Goal: Task Accomplishment & Management: Complete application form

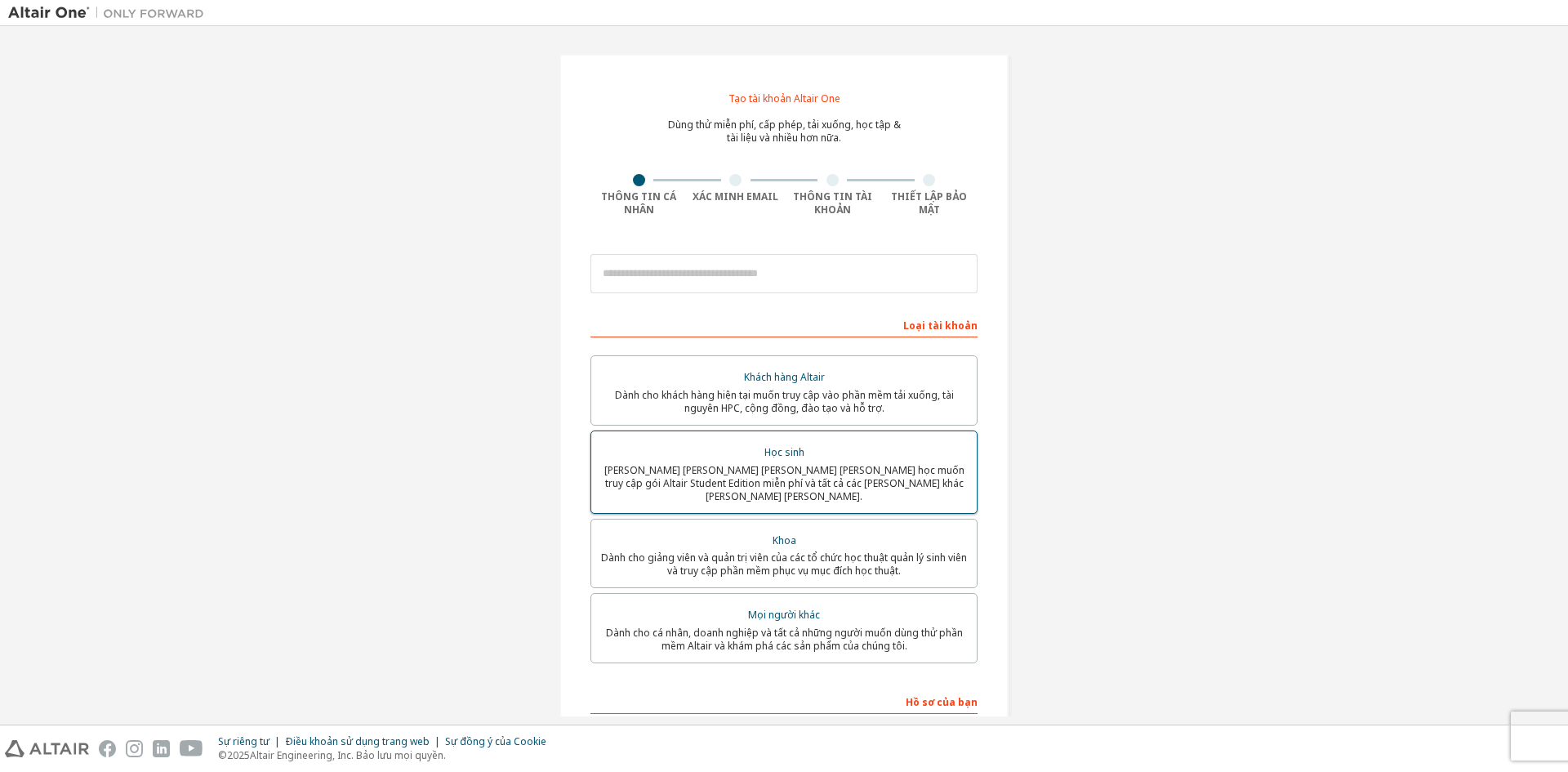
click at [755, 466] on font "[PERSON_NAME] [PERSON_NAME] [PERSON_NAME] [PERSON_NAME] học muốn truy cập gói A…" at bounding box center [784, 482] width 360 height 40
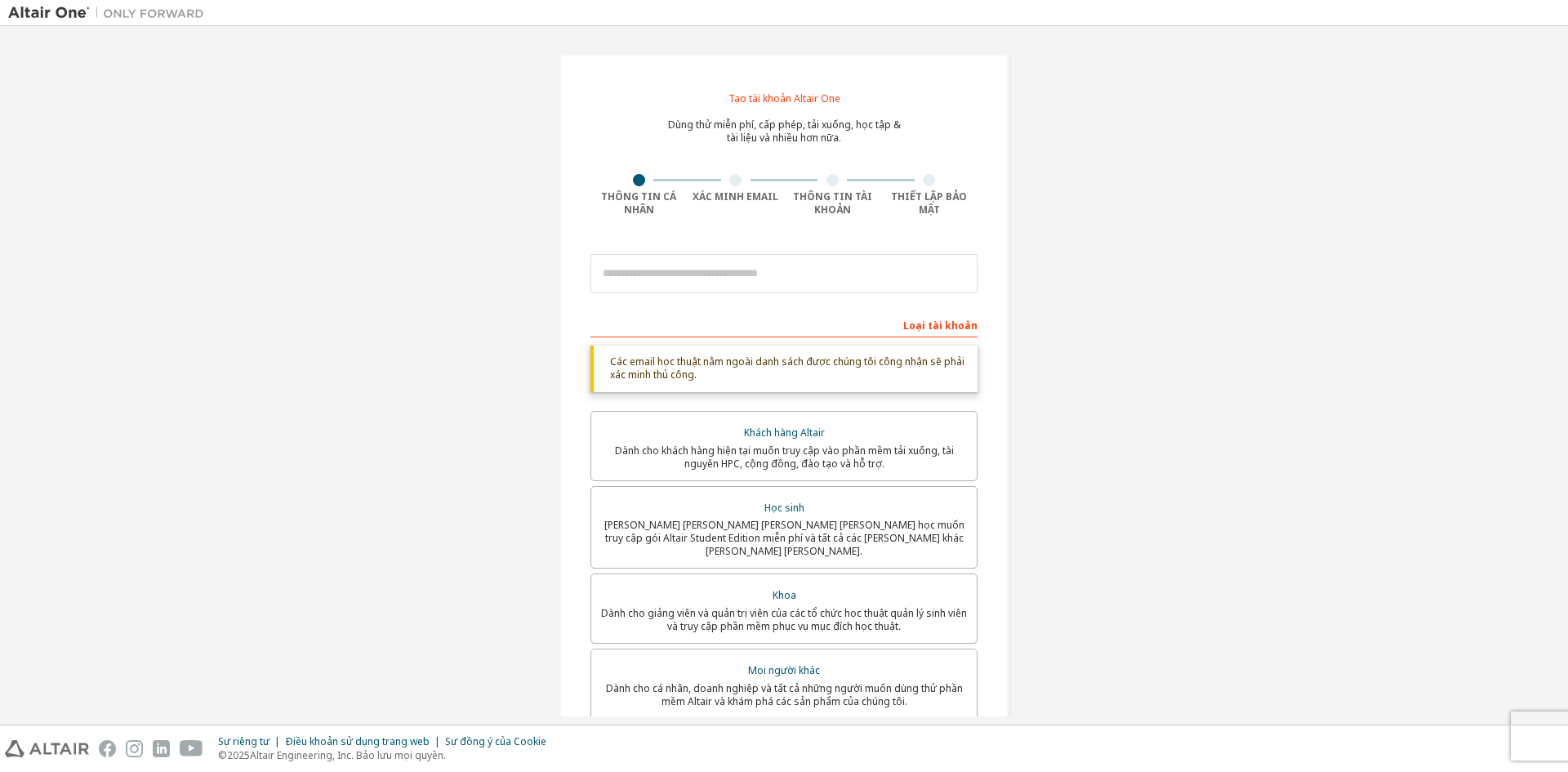
click at [733, 330] on div "Loại tài khoản" at bounding box center [784, 324] width 387 height 26
click at [726, 316] on div "Loại tài khoản" at bounding box center [784, 324] width 387 height 26
click at [704, 275] on input "email" at bounding box center [784, 273] width 387 height 39
type input "**********"
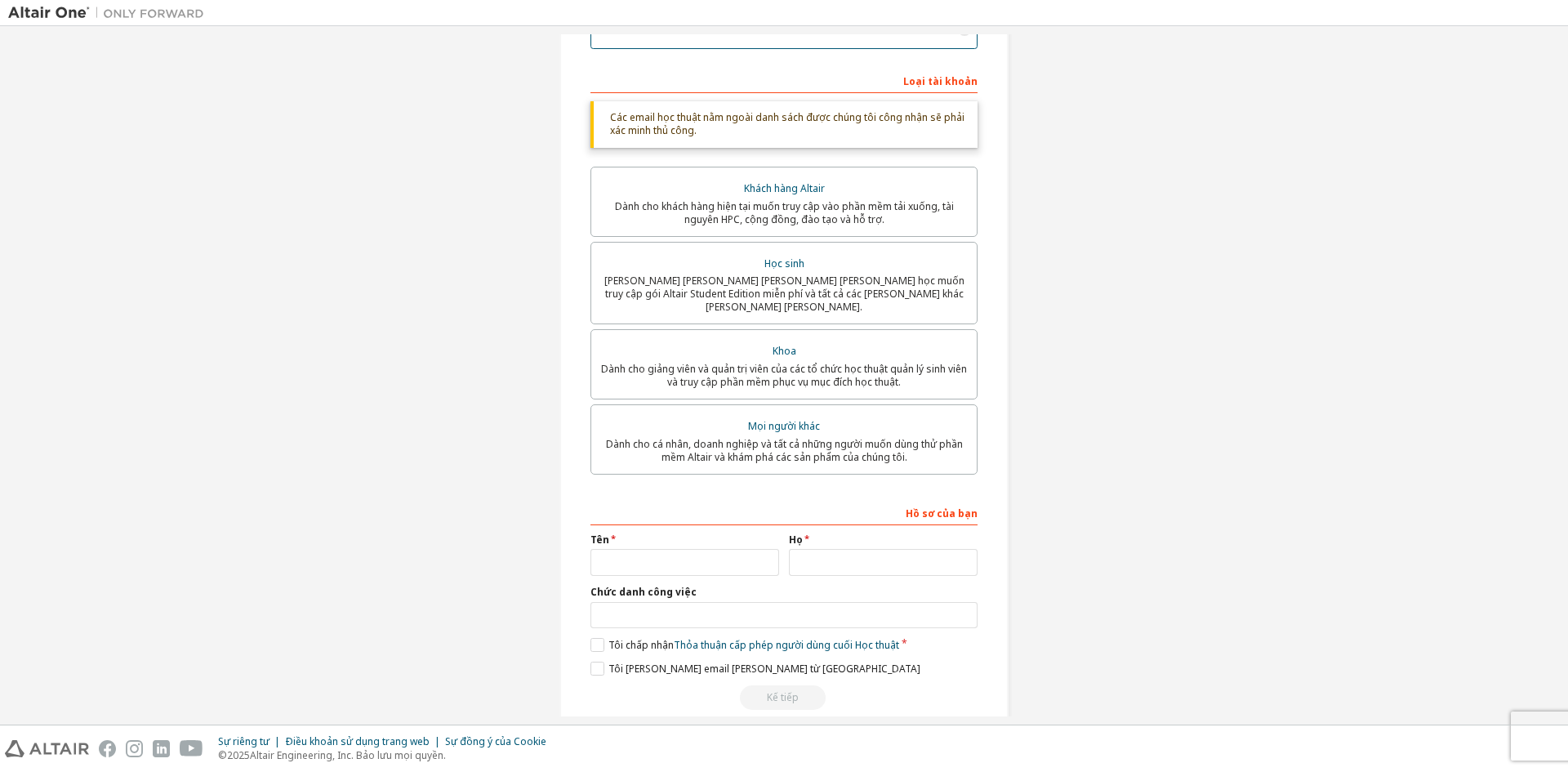
scroll to position [245, 0]
click at [704, 552] on input "text" at bounding box center [685, 561] width 189 height 27
type input "*"
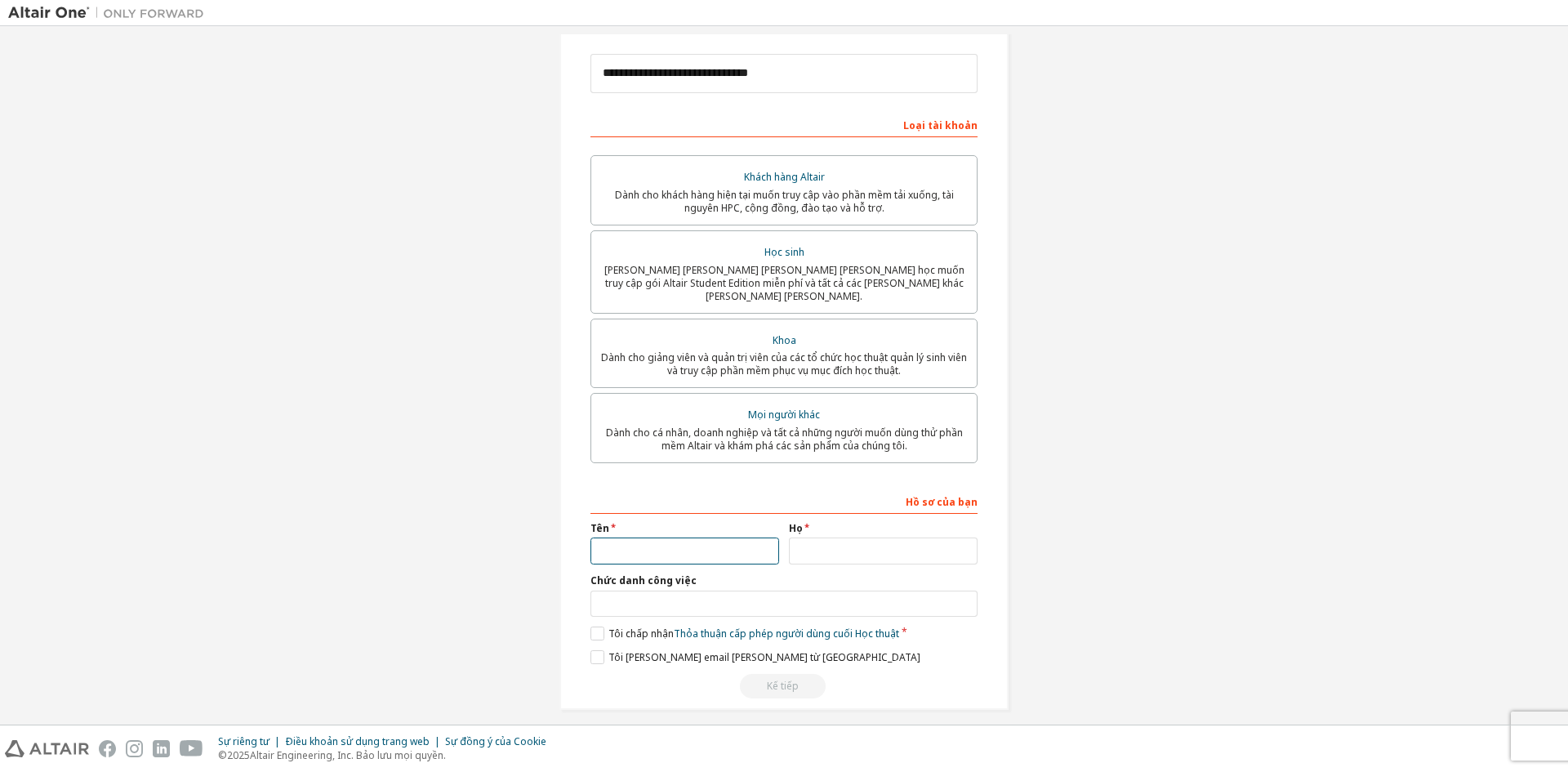
type input "*"
type input "*****"
click at [802, 538] on input "text" at bounding box center [883, 551] width 189 height 27
type input "******"
click at [737, 576] on div "Chức danh công việc" at bounding box center [784, 595] width 387 height 43
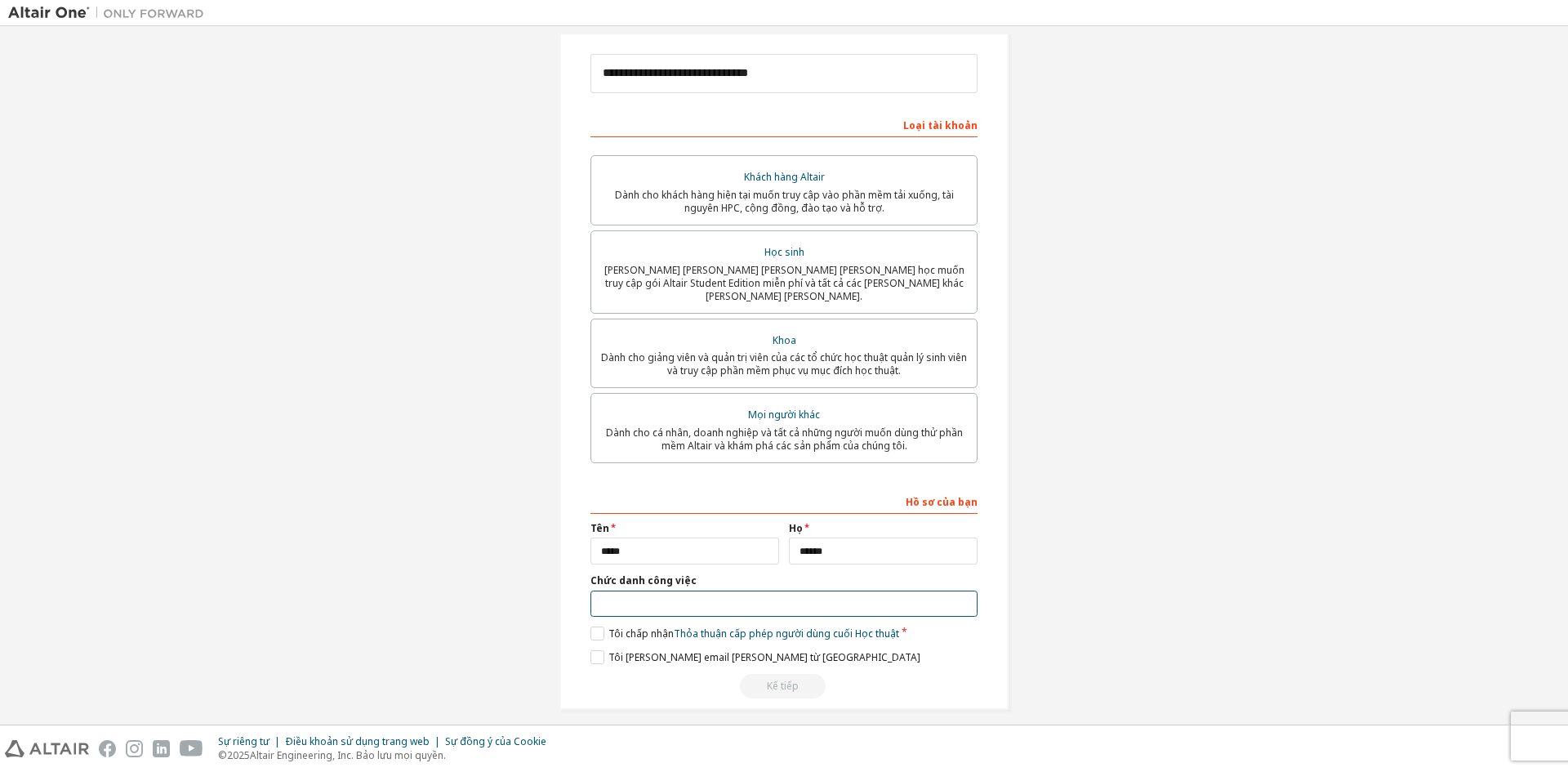
click at [691, 591] on input "text" at bounding box center [784, 604] width 387 height 27
type input "*******"
click at [596, 627] on label "Tôi chấp nhận Thỏa thuận cấp phép người dùng cuối Học thuật" at bounding box center [744, 633] width 308 height 14
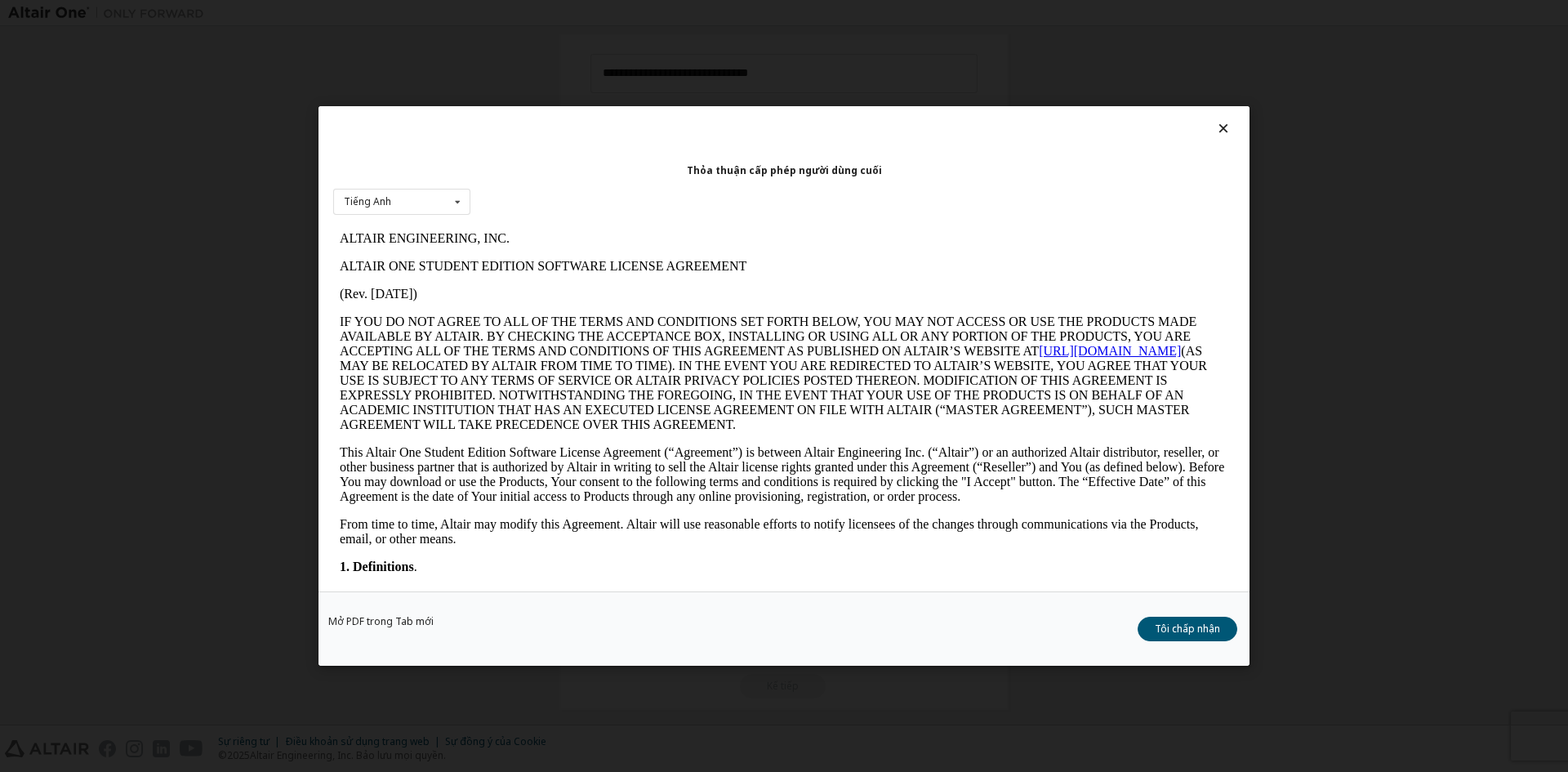
scroll to position [0, 0]
click at [1171, 621] on font "Tôi chấp nhận" at bounding box center [1188, 628] width 66 height 14
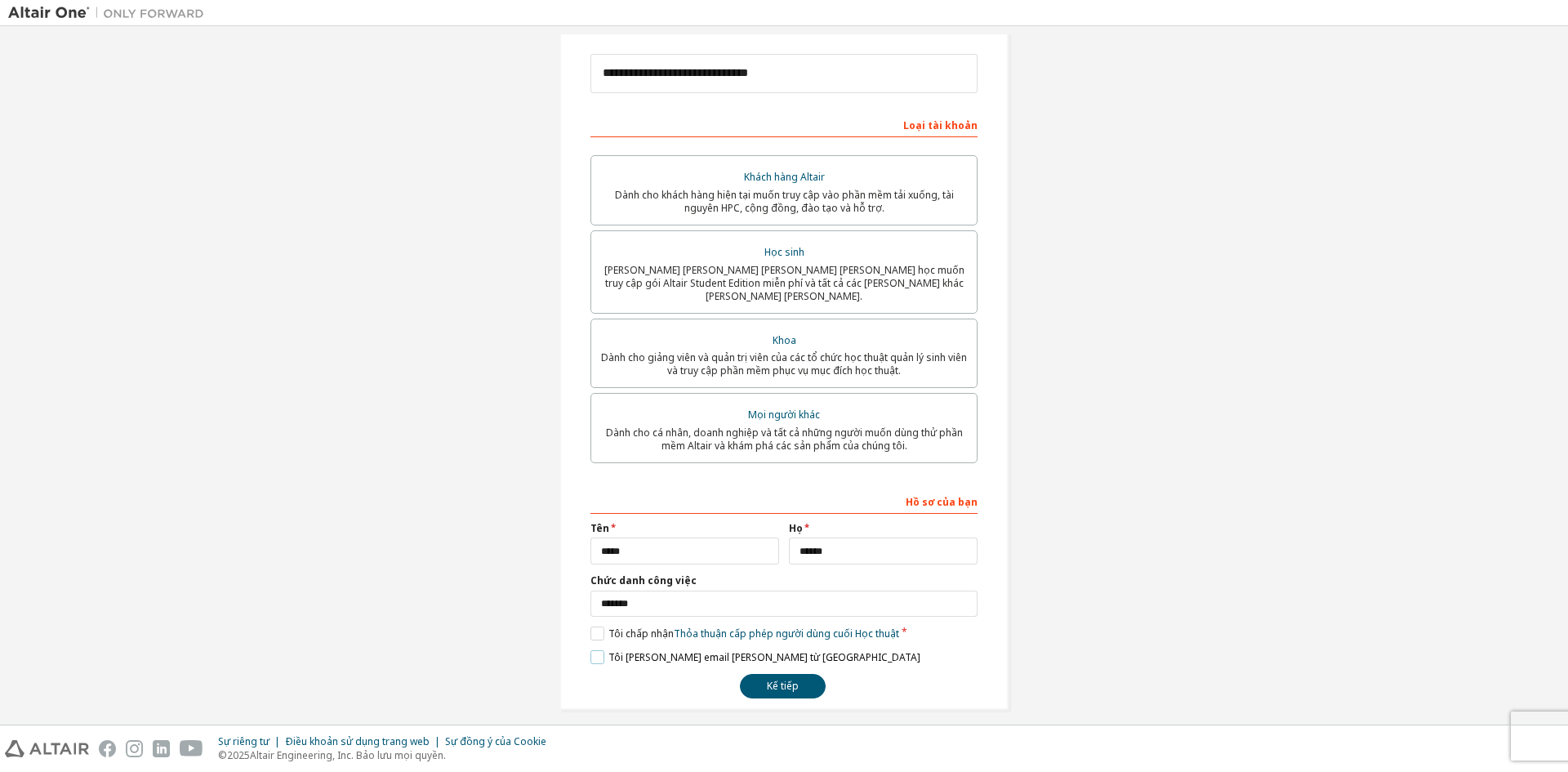
click at [591, 650] on label "Tôi [PERSON_NAME] email [PERSON_NAME] từ [GEOGRAPHIC_DATA]" at bounding box center [755, 656] width 330 height 14
click at [788, 679] on font "Kế tiếp" at bounding box center [782, 685] width 31 height 14
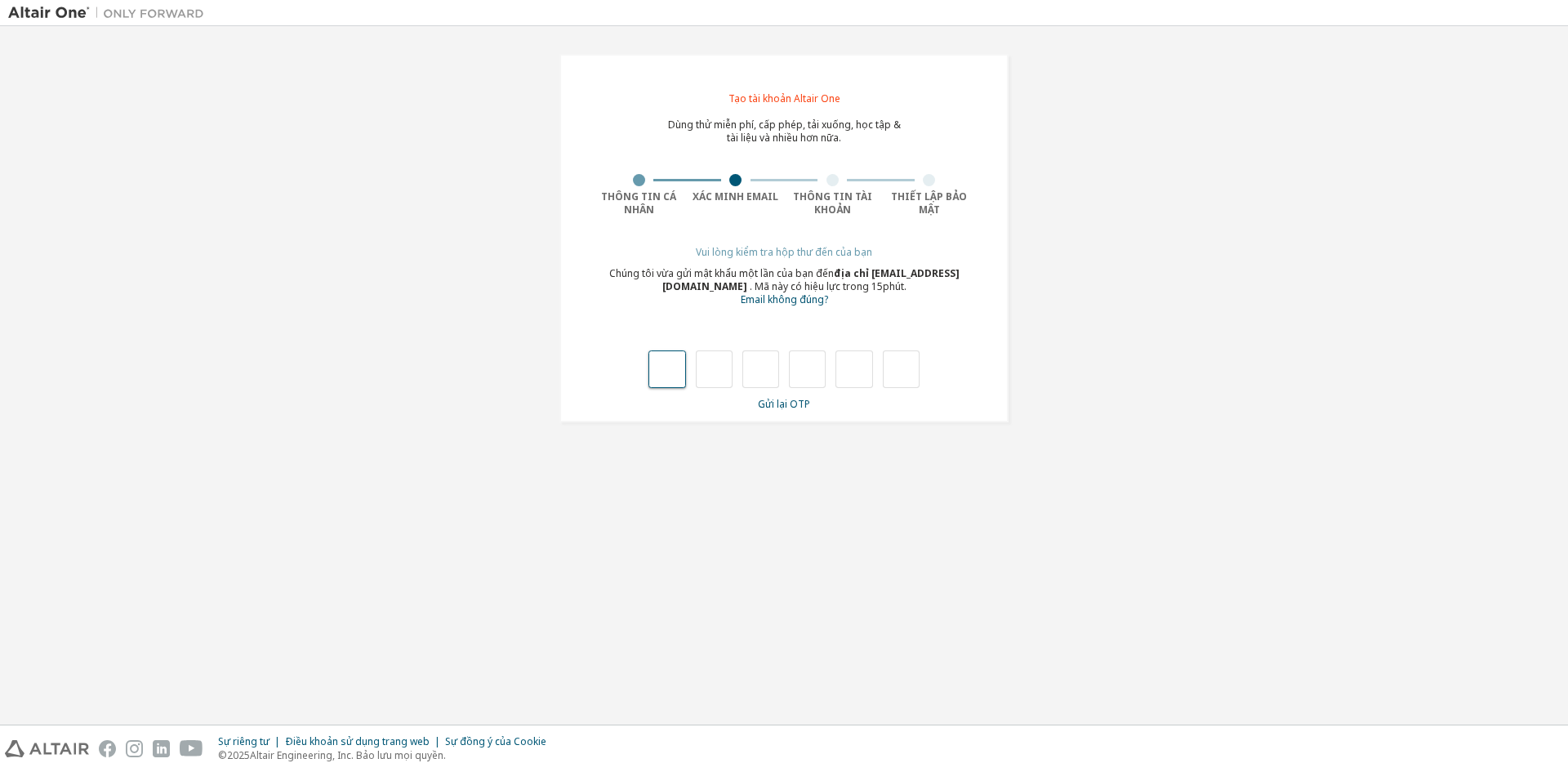
click at [668, 366] on input "text" at bounding box center [667, 368] width 37 height 38
type input "*"
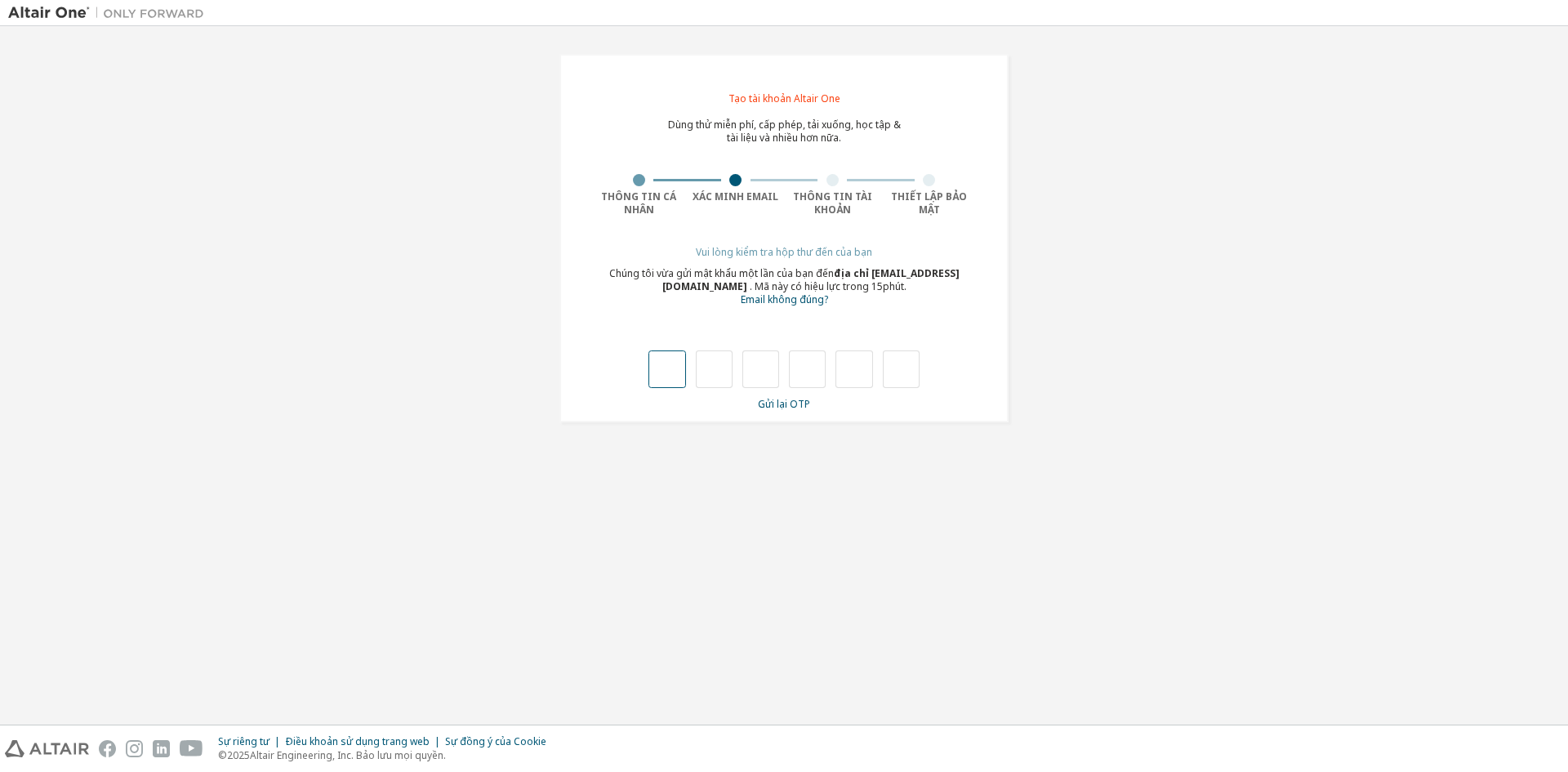
type input "*"
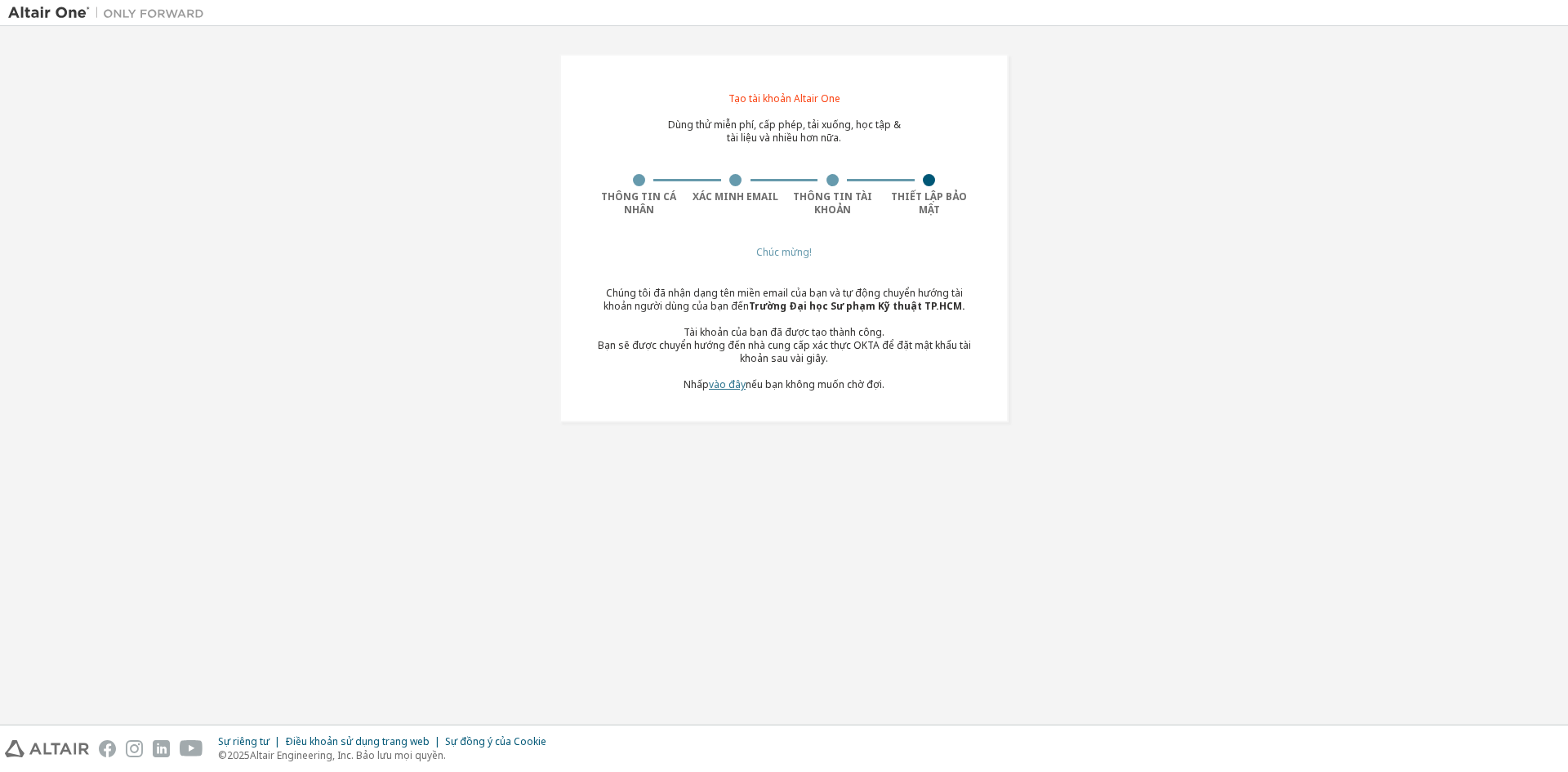
click at [717, 385] on font "vào đây" at bounding box center [728, 384] width 37 height 14
